Goal: Information Seeking & Learning: Find specific page/section

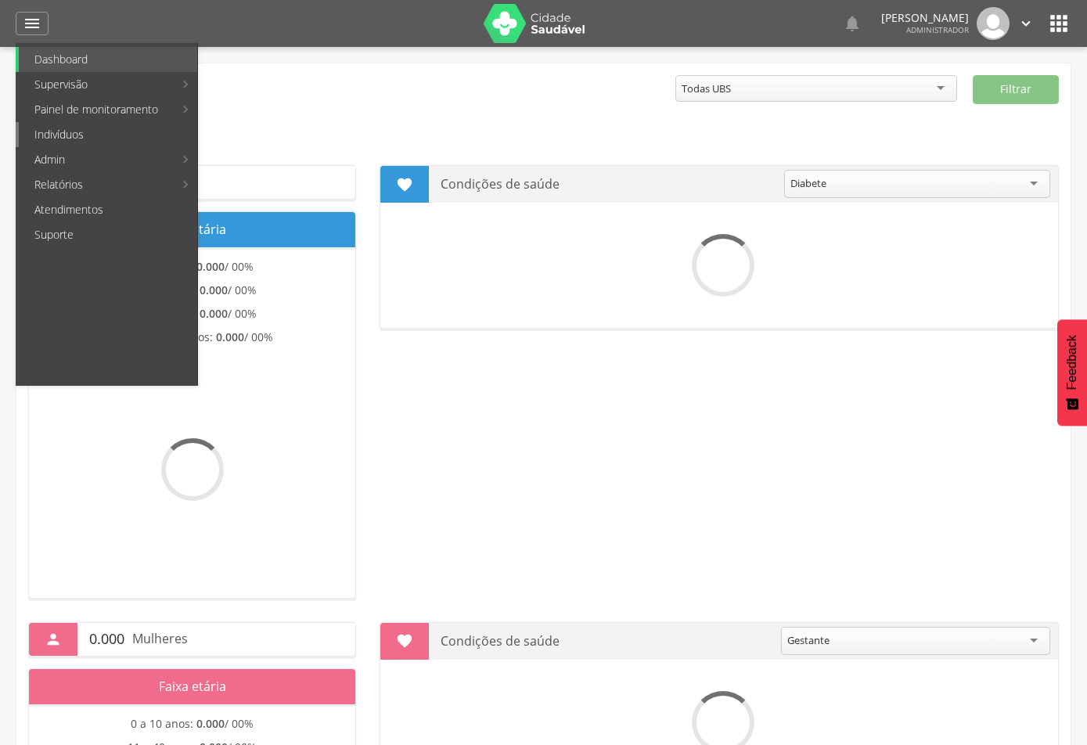
click at [67, 132] on link "Indivíduos" at bounding box center [108, 134] width 178 height 25
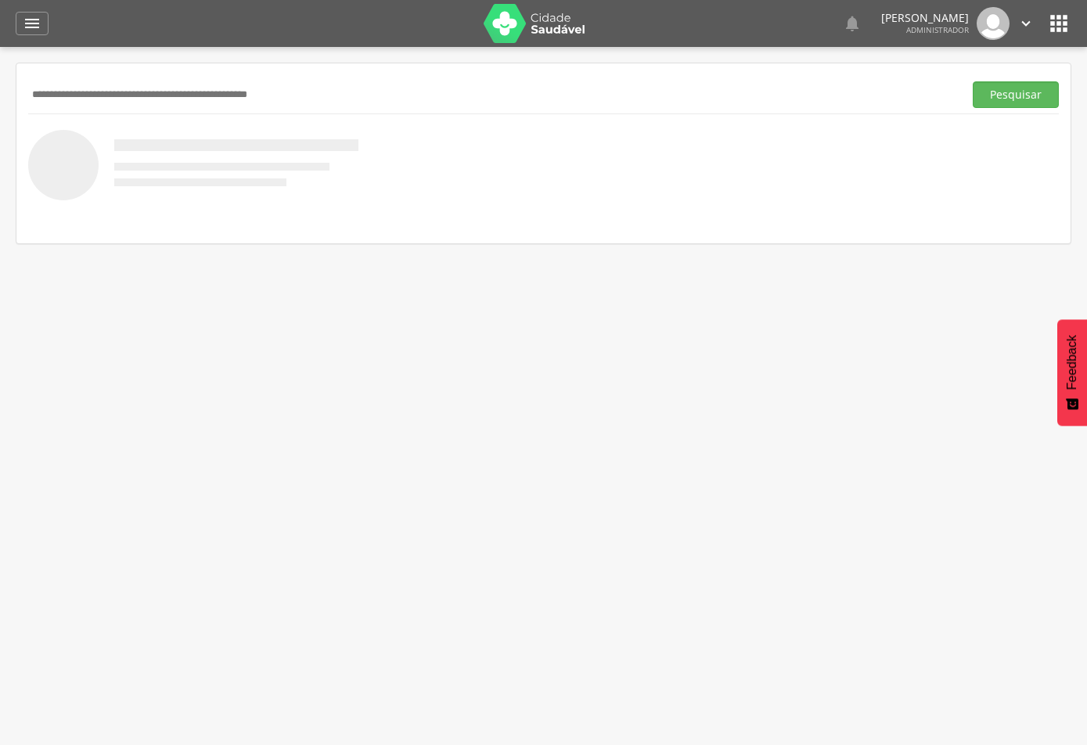
click at [209, 93] on input "text" at bounding box center [492, 94] width 929 height 27
click at [283, 100] on input "text" at bounding box center [492, 94] width 929 height 27
type input "**********"
click at [1027, 98] on button "Pesquisar" at bounding box center [1016, 94] width 86 height 27
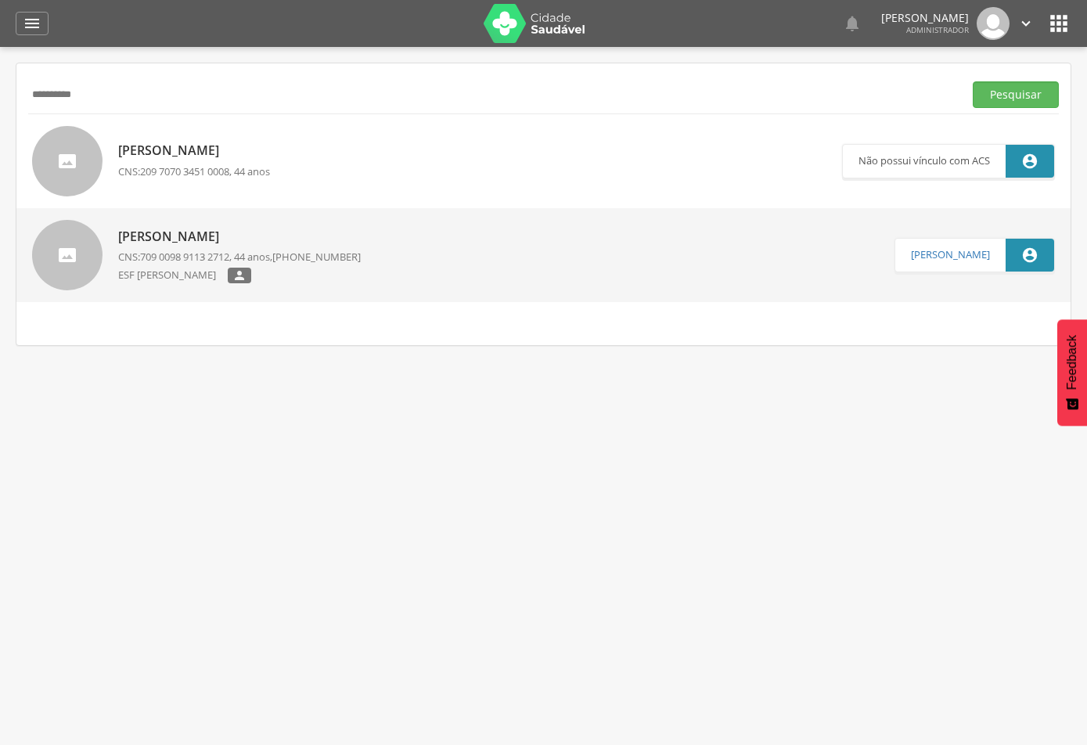
click at [244, 233] on p "[PERSON_NAME]" at bounding box center [239, 237] width 243 height 18
type input "**********"
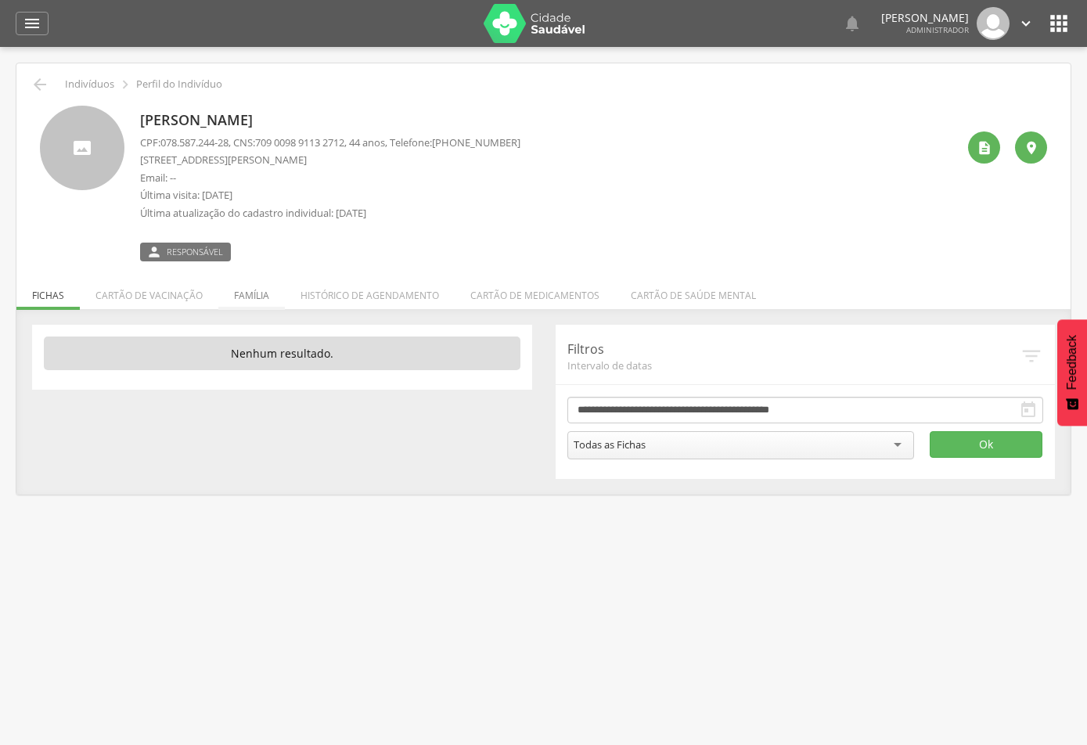
click at [252, 297] on li "Família" at bounding box center [251, 291] width 67 height 37
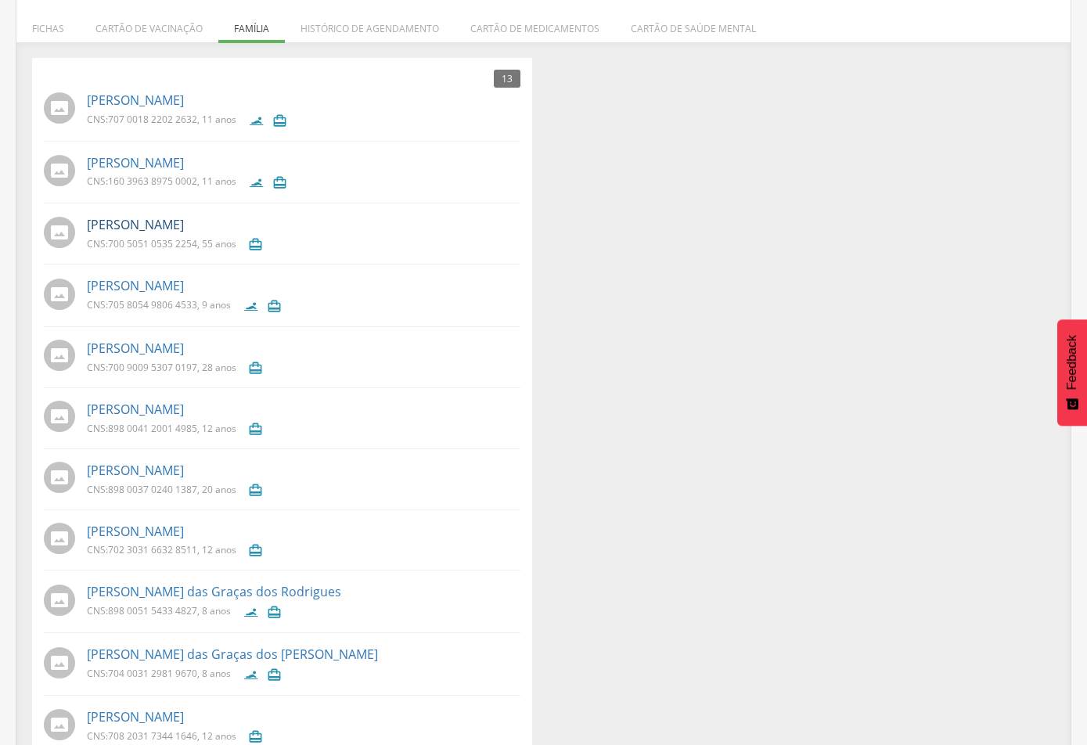
scroll to position [257, 0]
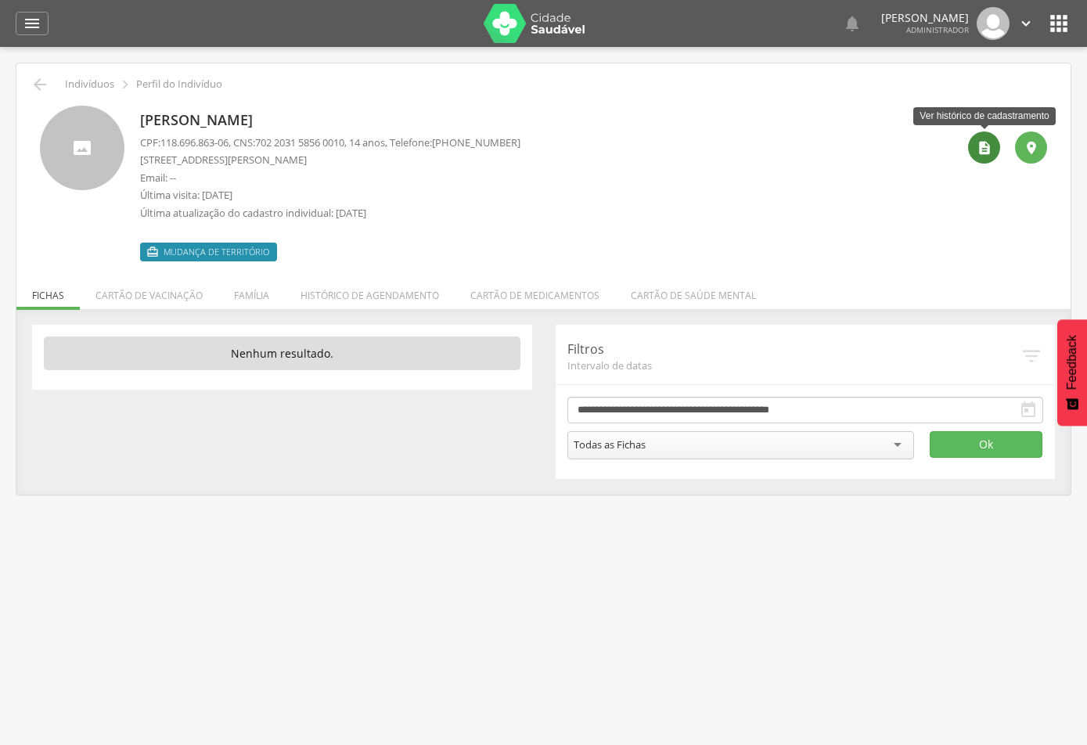
click at [982, 148] on icon "" at bounding box center [985, 148] width 16 height 16
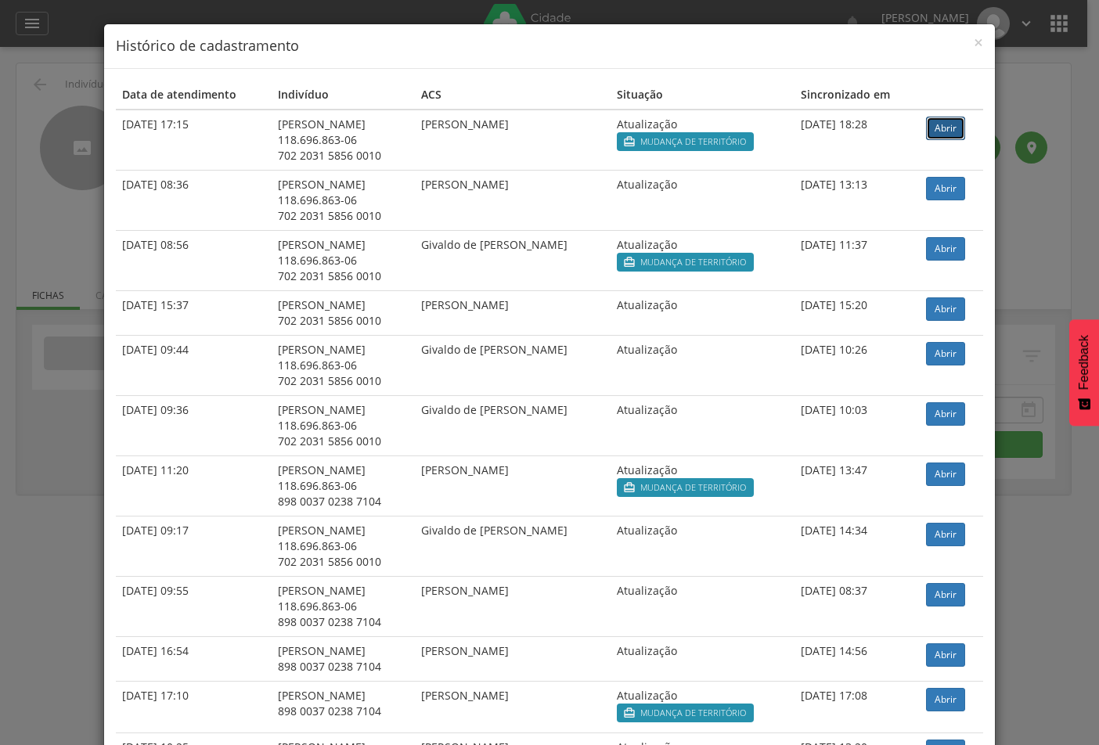
click at [947, 131] on link "Abrir" at bounding box center [945, 128] width 39 height 23
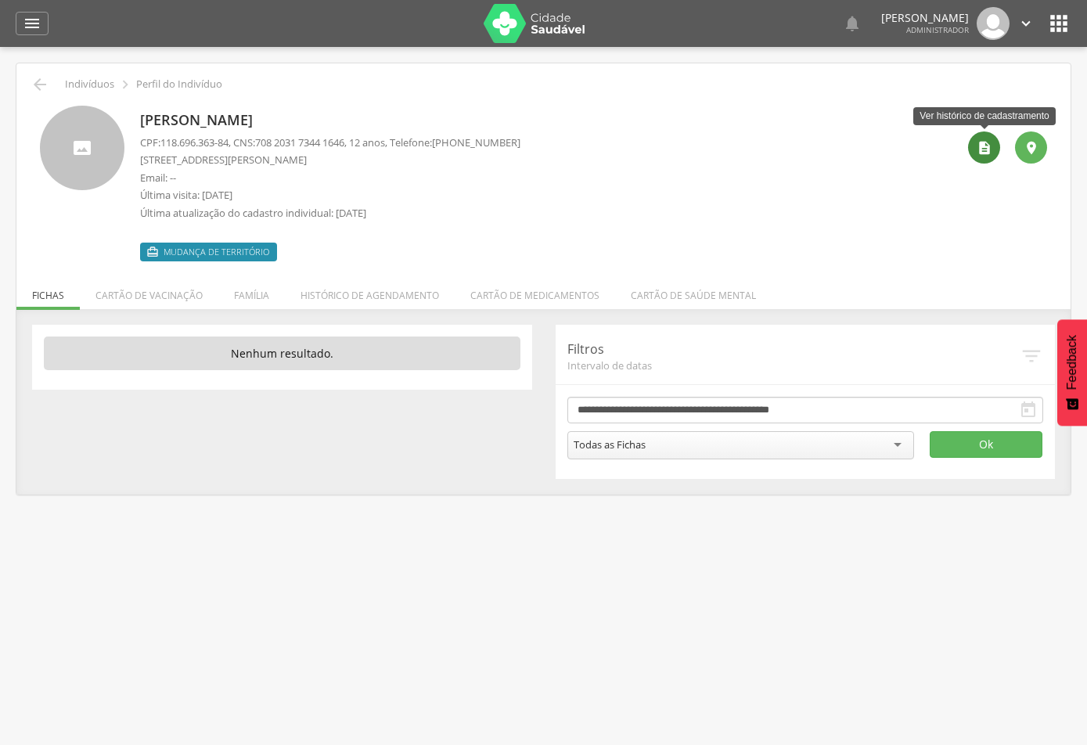
click at [983, 141] on icon "" at bounding box center [985, 148] width 16 height 16
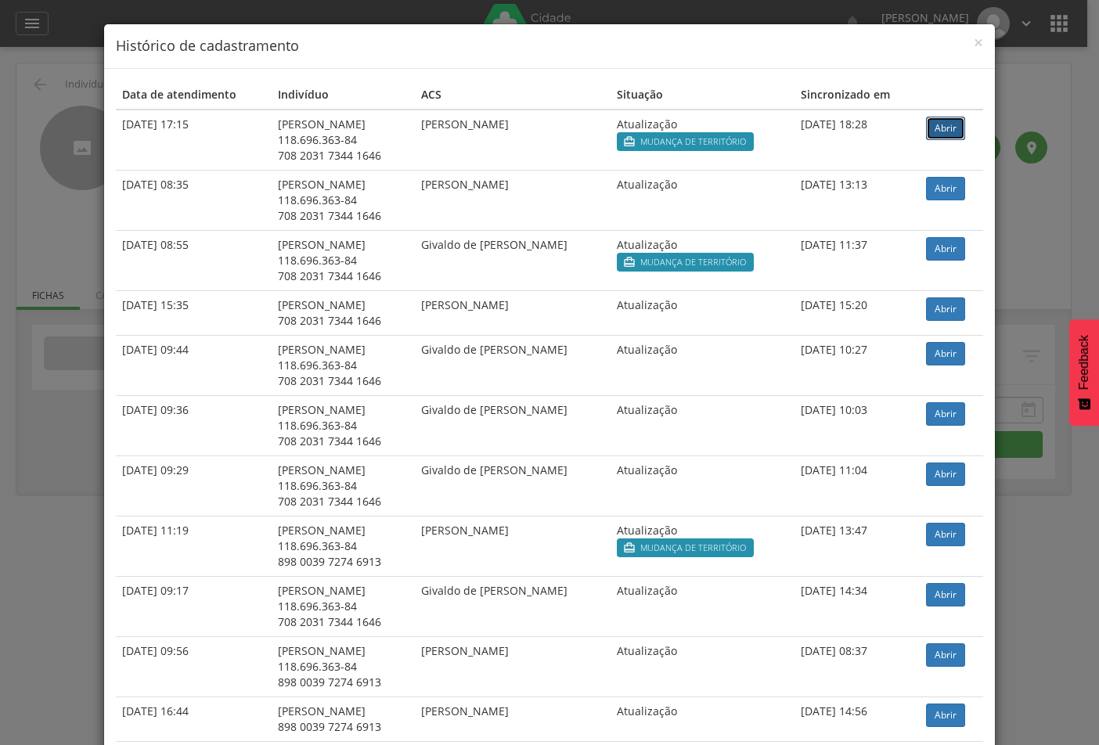
click at [948, 124] on link "Abrir" at bounding box center [945, 128] width 39 height 23
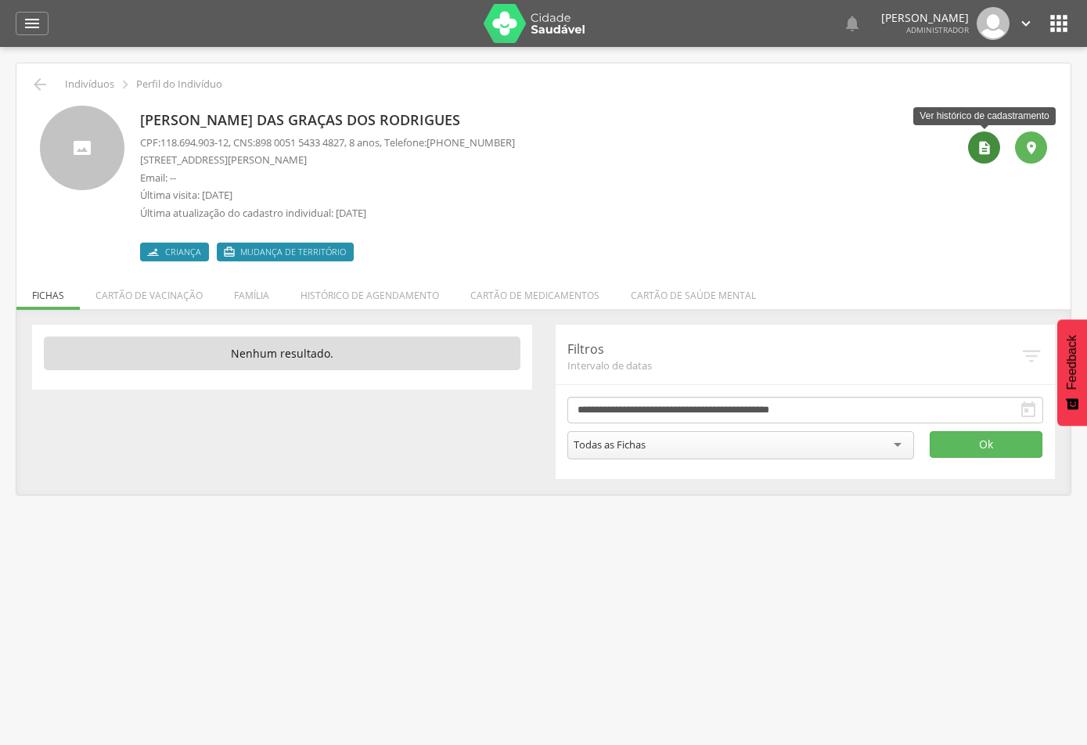
click at [982, 144] on icon "" at bounding box center [985, 148] width 16 height 16
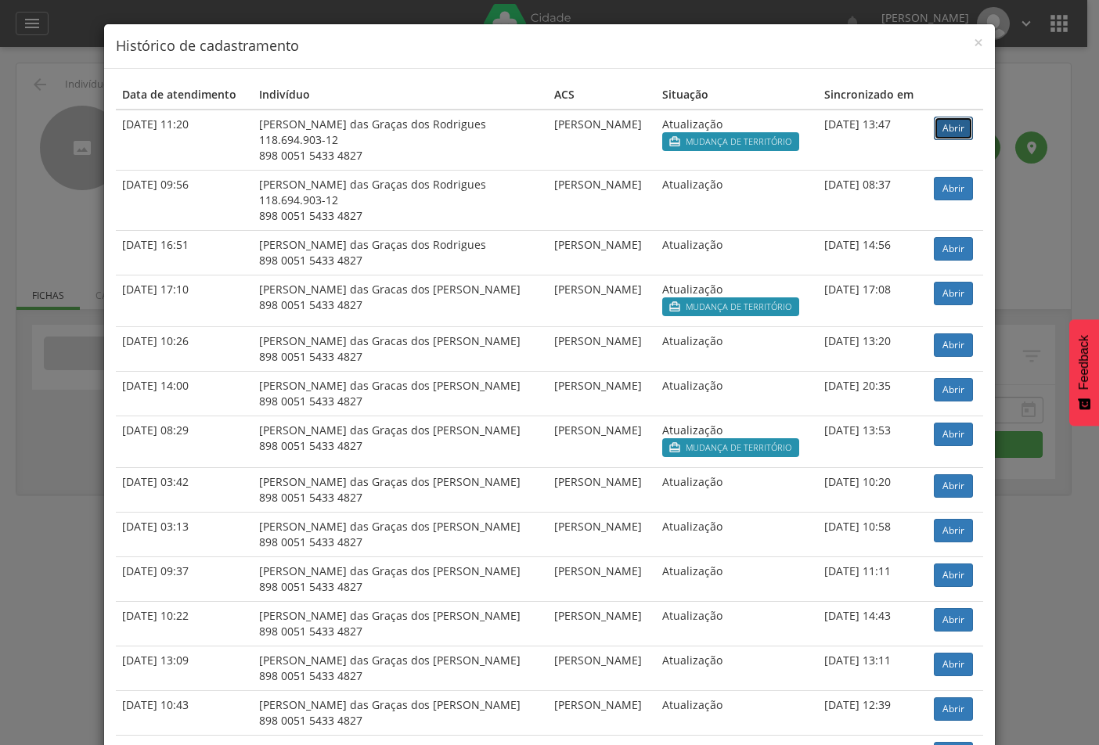
click at [940, 127] on link "Abrir" at bounding box center [953, 128] width 39 height 23
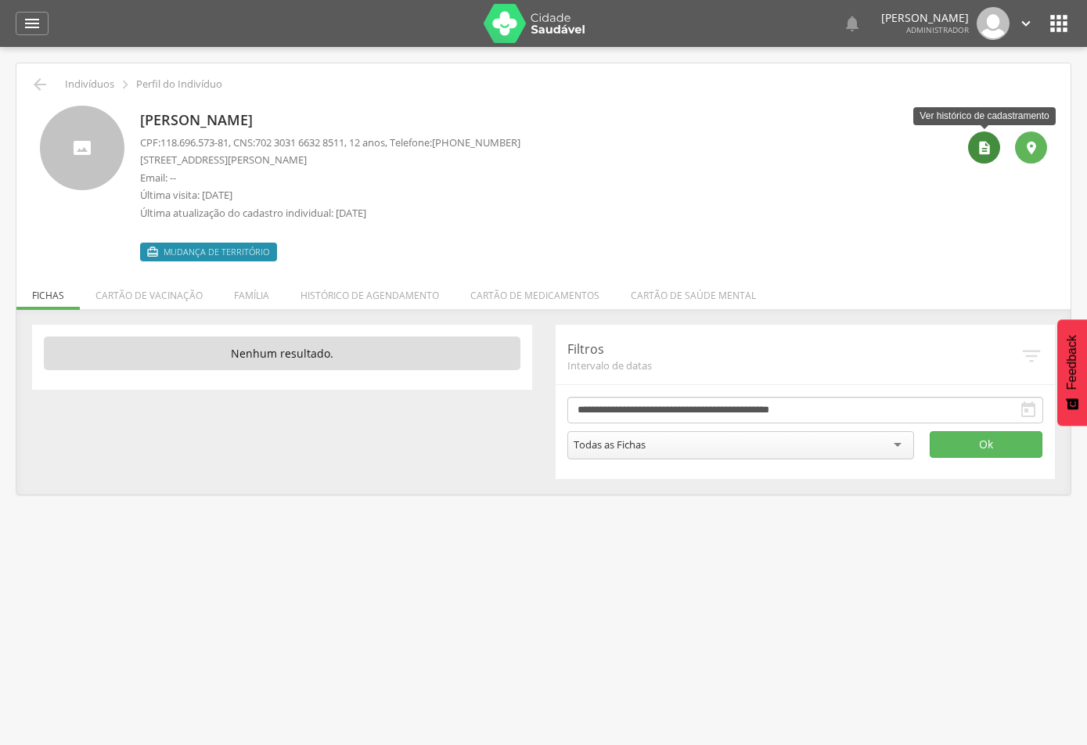
click at [984, 146] on icon "" at bounding box center [985, 148] width 16 height 16
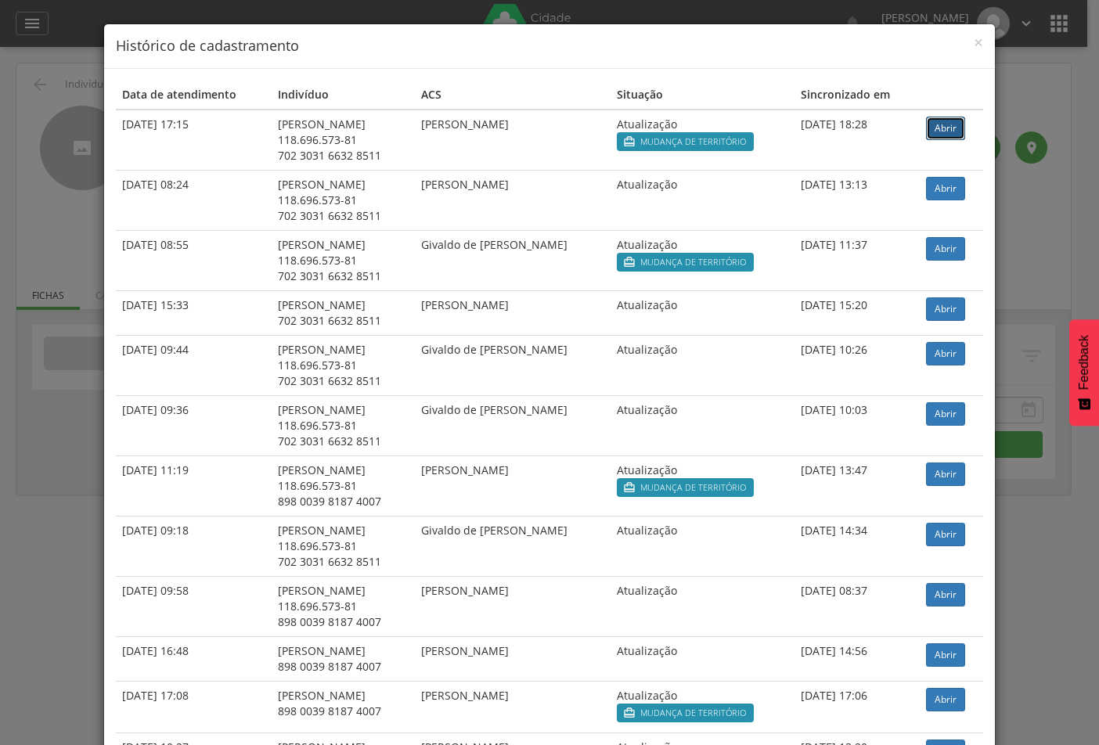
click at [956, 128] on link "Abrir" at bounding box center [945, 128] width 39 height 23
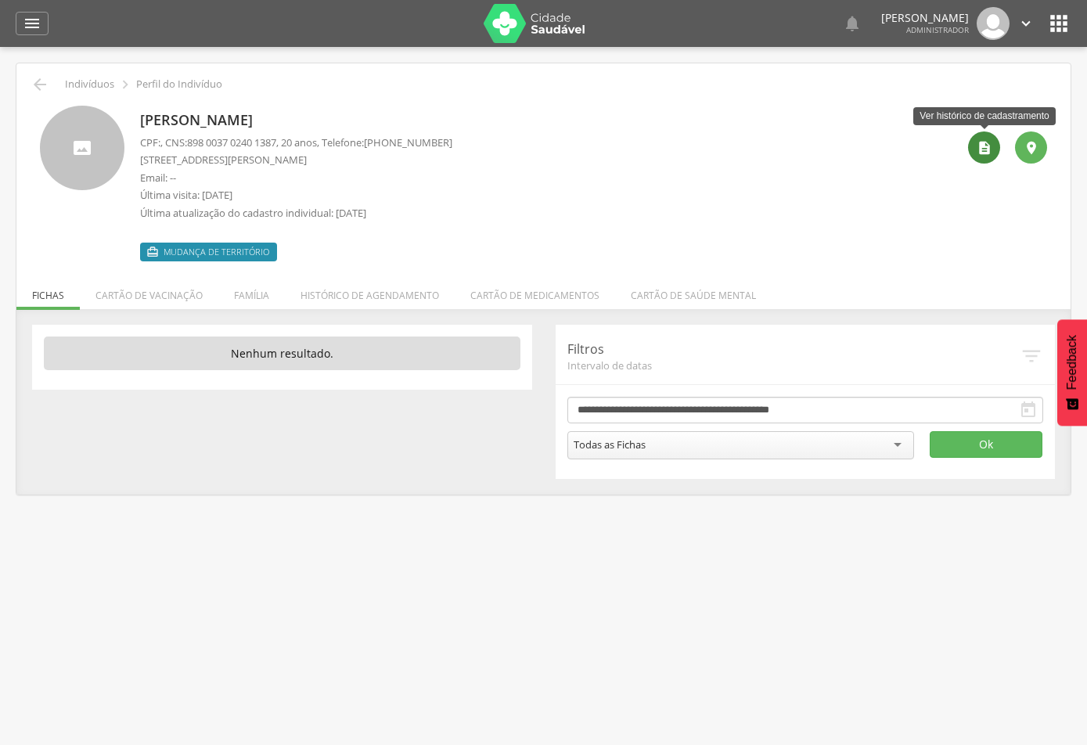
click at [986, 140] on icon "" at bounding box center [985, 148] width 16 height 16
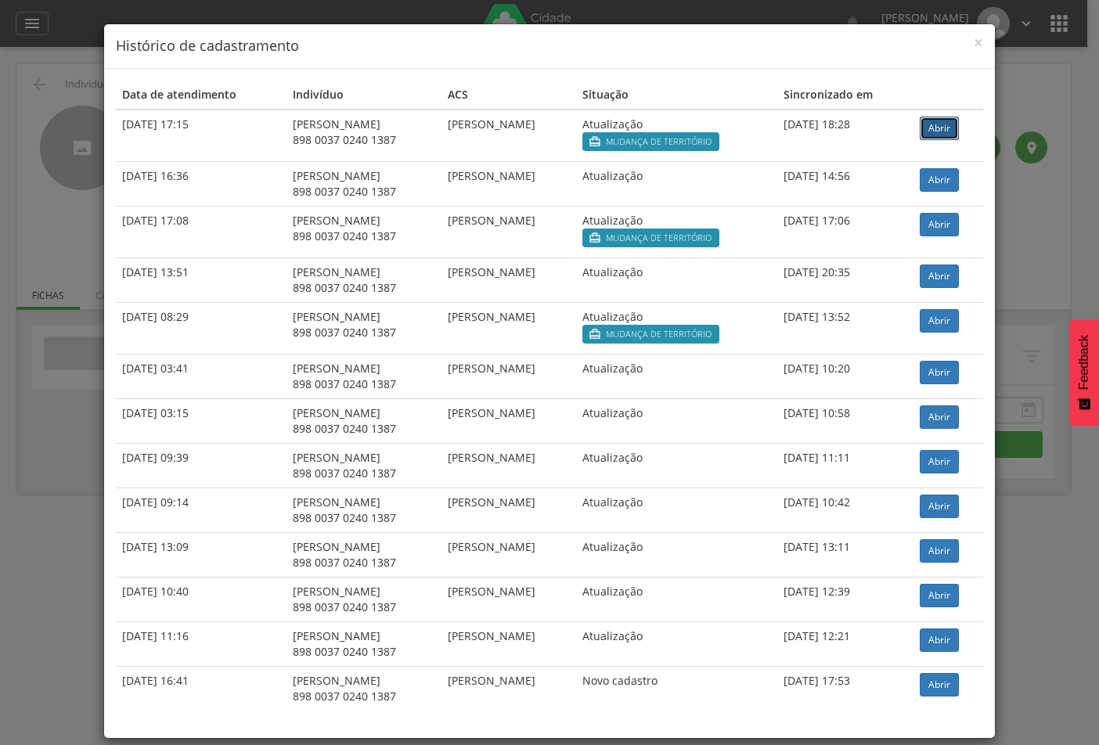
click at [939, 125] on link "Abrir" at bounding box center [939, 128] width 39 height 23
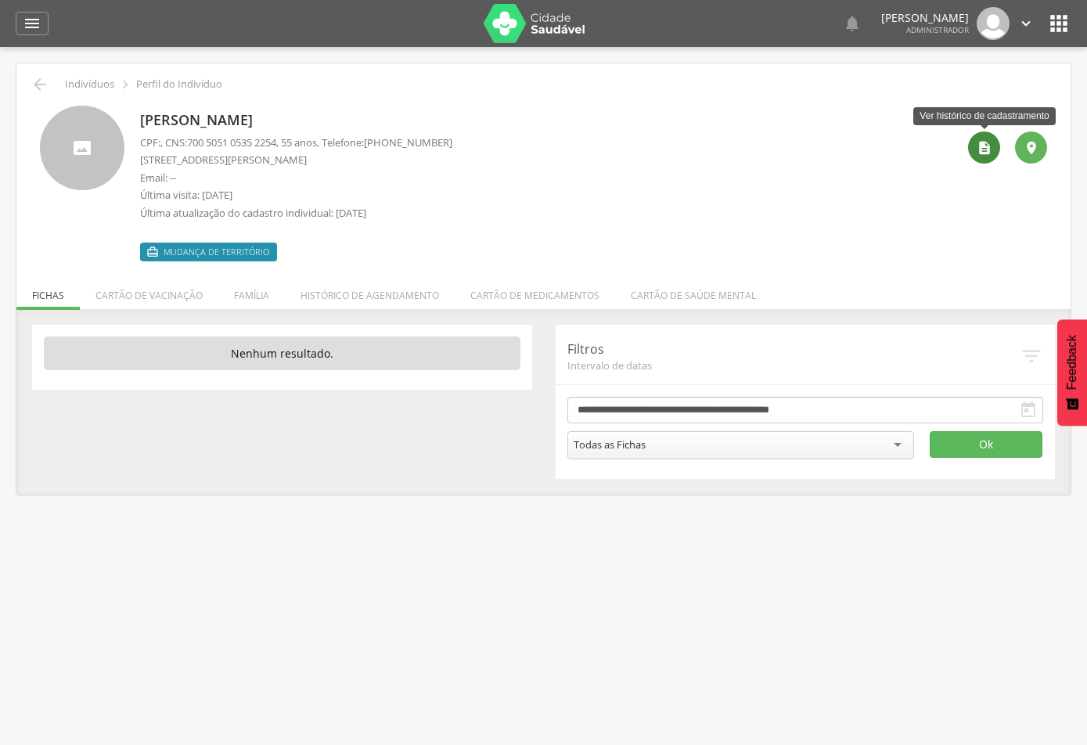
click at [982, 151] on icon "" at bounding box center [985, 148] width 16 height 16
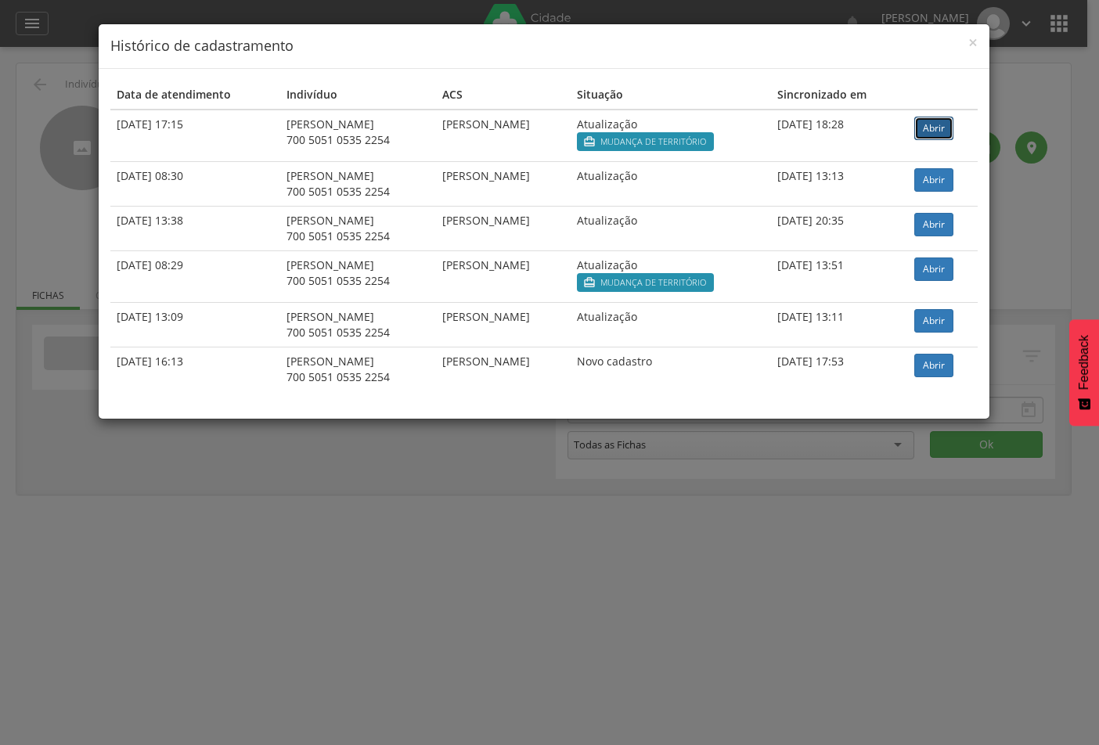
click at [942, 127] on link "Abrir" at bounding box center [933, 128] width 39 height 23
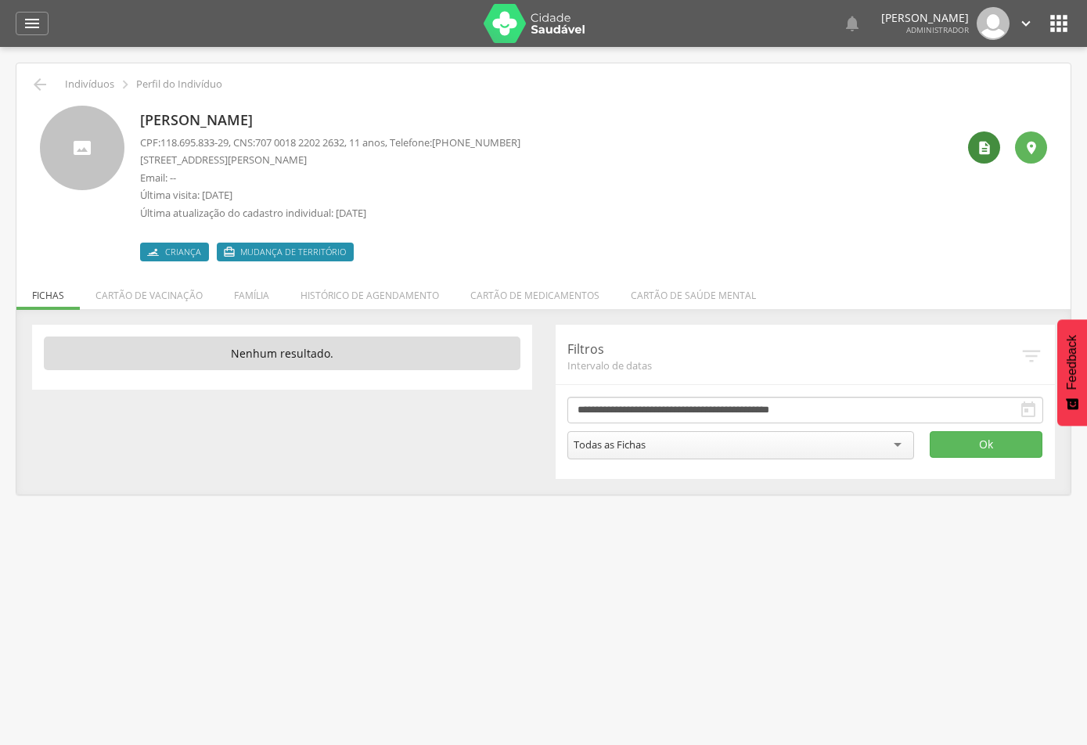
click at [979, 148] on icon "" at bounding box center [985, 148] width 16 height 16
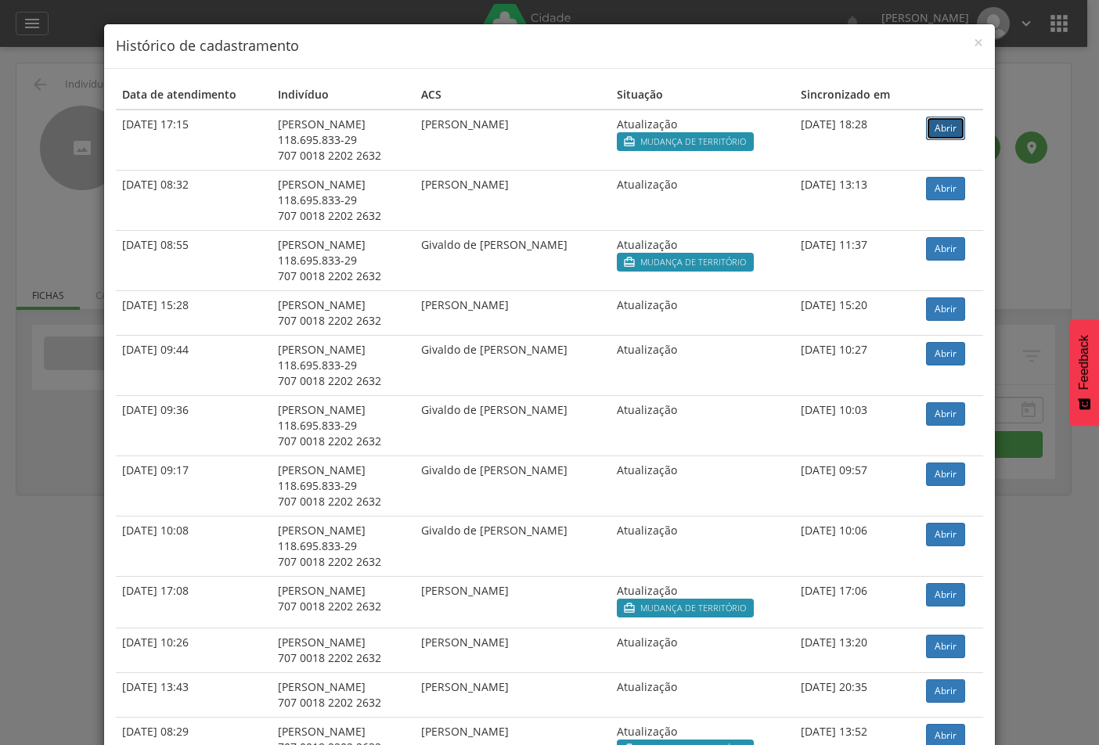
click at [949, 128] on link "Abrir" at bounding box center [945, 128] width 39 height 23
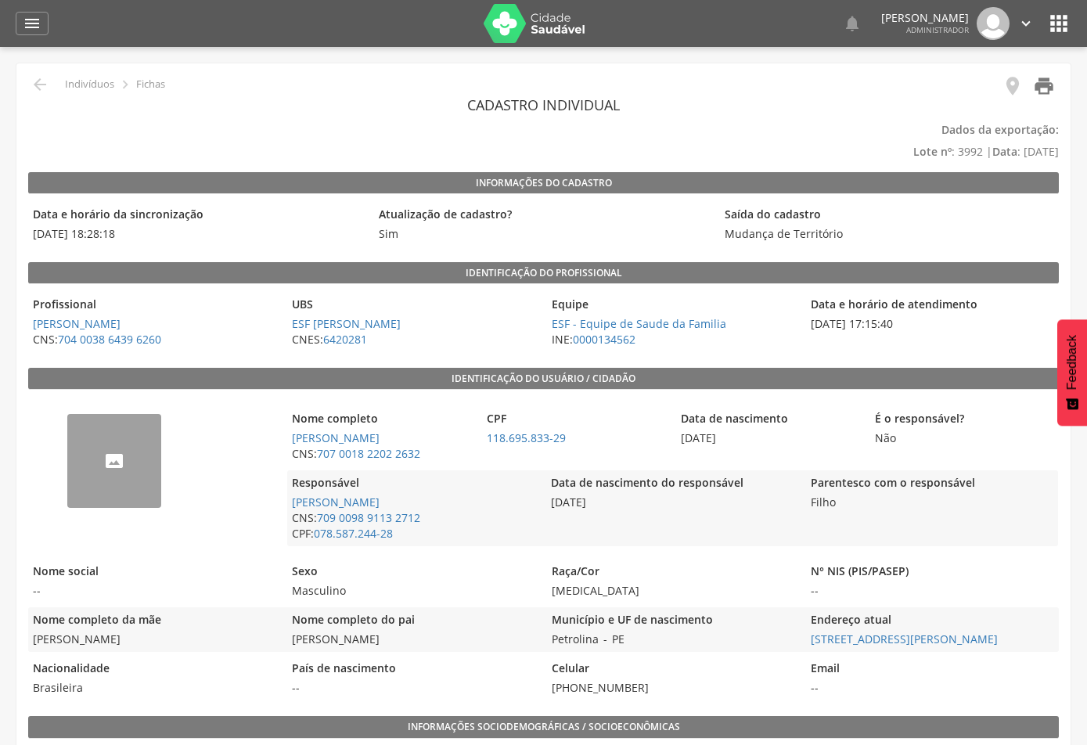
click at [1047, 89] on icon "" at bounding box center [1044, 86] width 22 height 22
click at [1042, 85] on icon "" at bounding box center [1044, 86] width 22 height 22
click at [1050, 87] on icon "" at bounding box center [1044, 86] width 22 height 22
click at [1041, 90] on icon "" at bounding box center [1044, 86] width 22 height 22
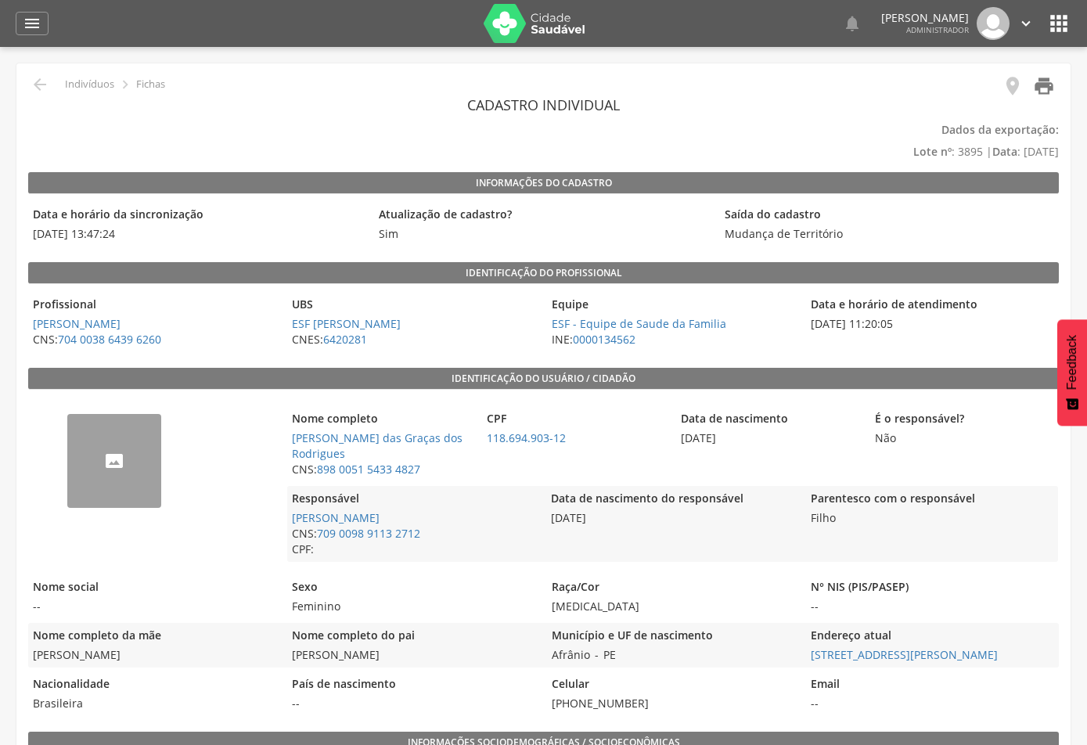
click at [1043, 90] on icon "" at bounding box center [1044, 86] width 22 height 22
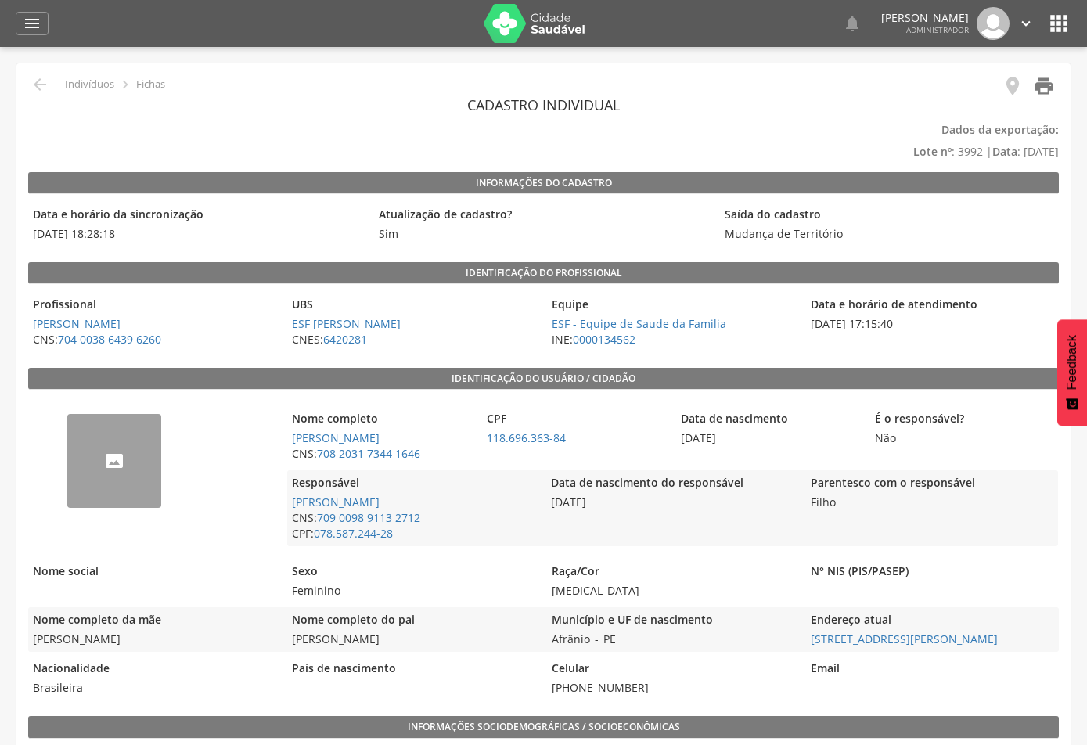
click at [1048, 84] on icon "" at bounding box center [1044, 86] width 22 height 22
click at [1044, 85] on icon "" at bounding box center [1044, 86] width 22 height 22
